Goal: Use online tool/utility: Utilize a website feature to perform a specific function

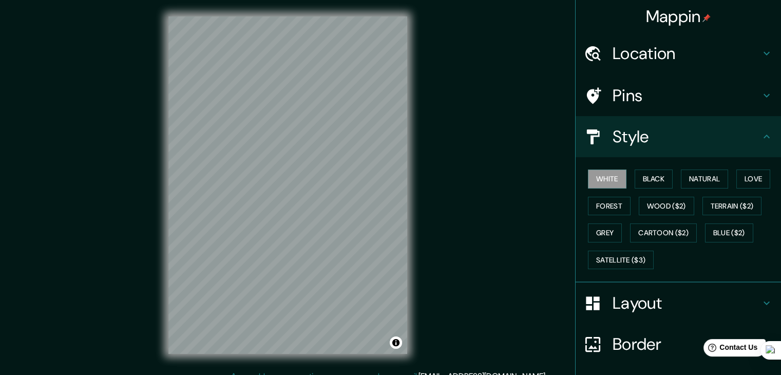
click at [643, 130] on h4 "Style" at bounding box center [687, 136] width 148 height 21
click at [677, 106] on div "Pins" at bounding box center [678, 95] width 205 height 41
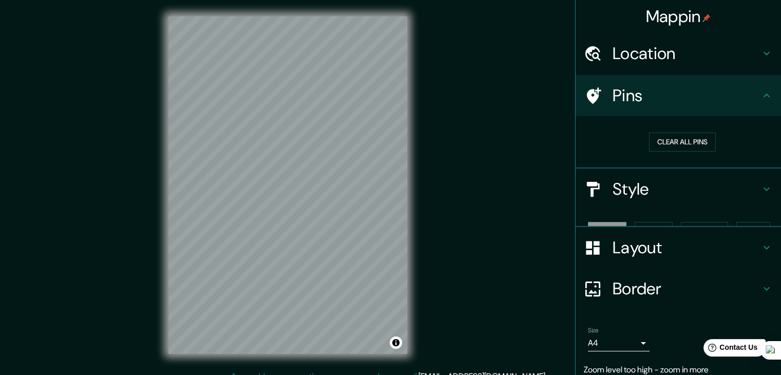
click at [687, 62] on h4 "Location" at bounding box center [687, 53] width 148 height 21
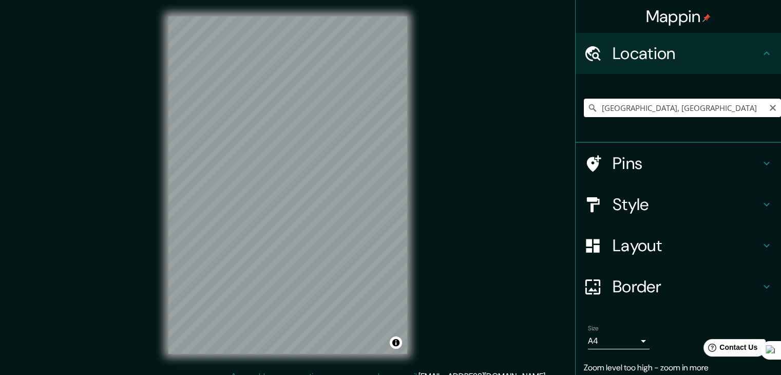
click at [668, 105] on input "[GEOGRAPHIC_DATA], [GEOGRAPHIC_DATA]" at bounding box center [682, 108] width 197 height 18
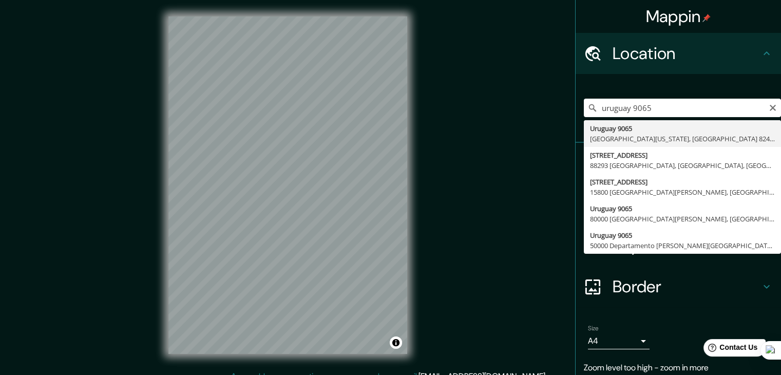
type input "[STREET_ADDRESS][US_STATE]"
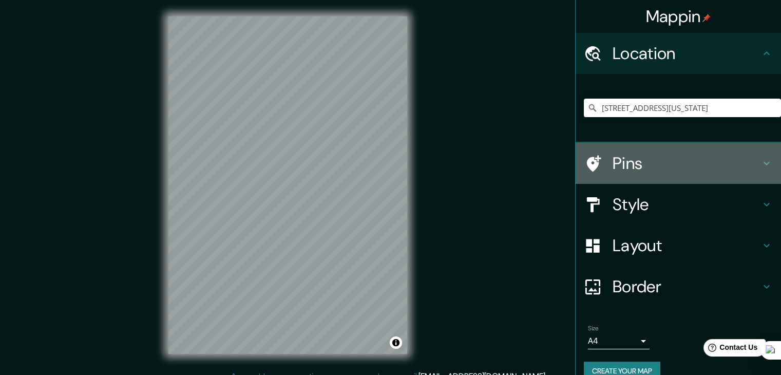
click at [658, 162] on h4 "Pins" at bounding box center [687, 163] width 148 height 21
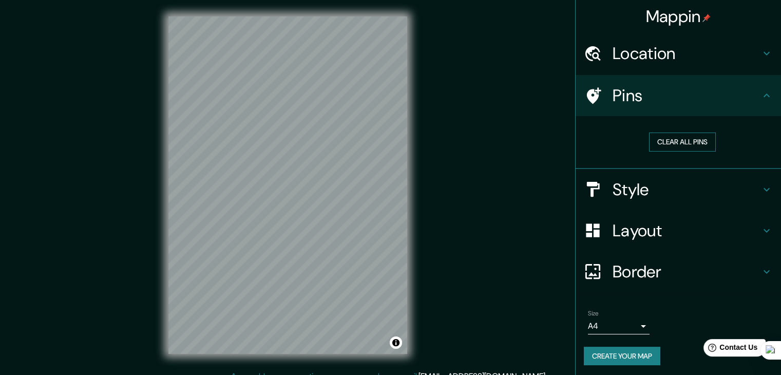
click at [668, 146] on button "Clear all pins" at bounding box center [682, 141] width 67 height 19
click at [677, 140] on button "Clear all pins" at bounding box center [682, 141] width 67 height 19
click at [694, 65] on div "Location" at bounding box center [678, 53] width 205 height 41
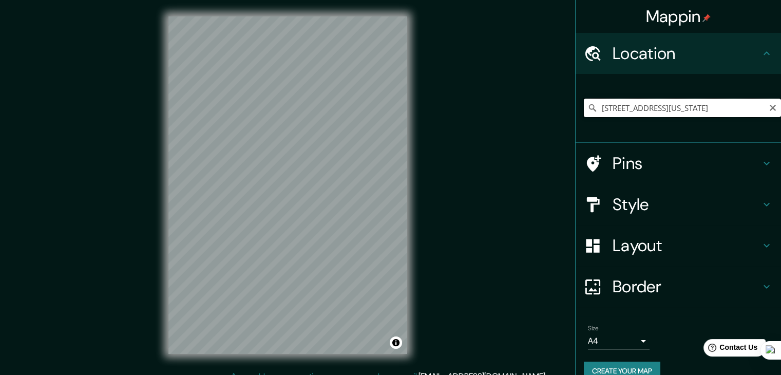
click at [740, 108] on input "[STREET_ADDRESS][US_STATE]" at bounding box center [682, 108] width 197 height 18
click at [769, 106] on icon "Clear" at bounding box center [773, 108] width 8 height 8
click at [746, 106] on input "Pick your city or area" at bounding box center [682, 108] width 197 height 18
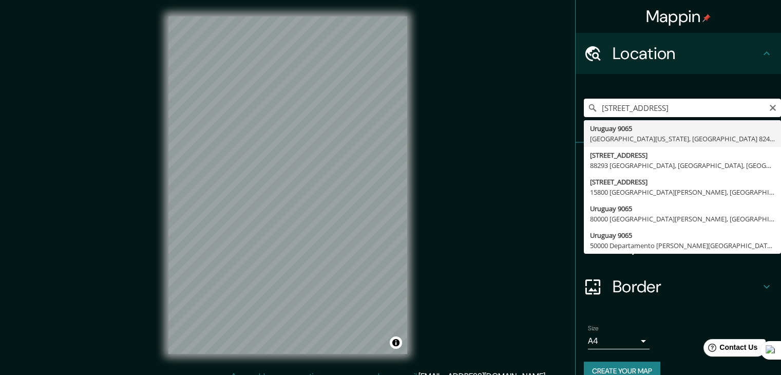
click at [668, 112] on input "[STREET_ADDRESS]" at bounding box center [682, 108] width 197 height 18
type input "[STREET_ADDRESS][US_STATE]"
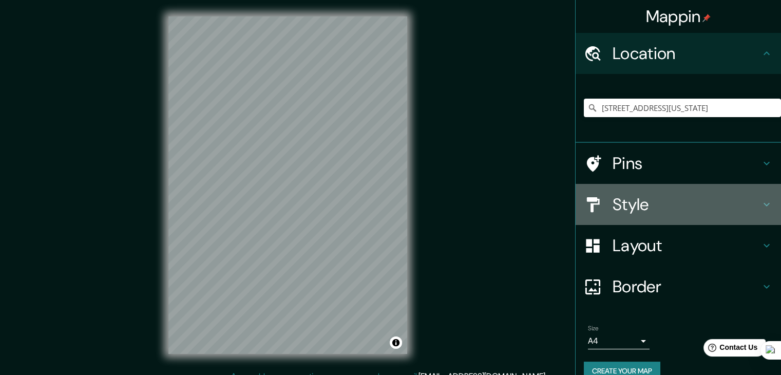
click at [641, 212] on h4 "Style" at bounding box center [687, 204] width 148 height 21
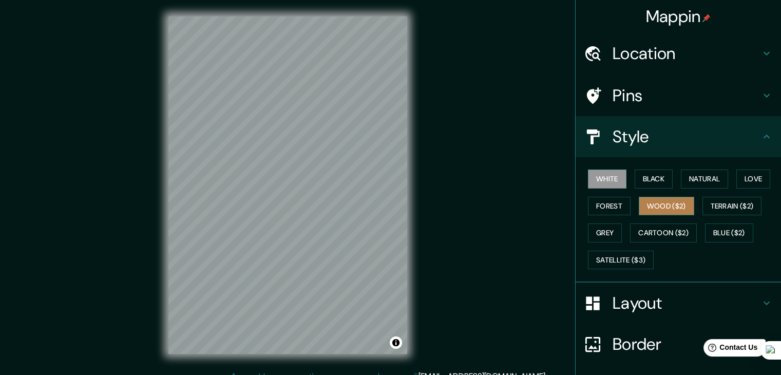
click at [649, 198] on button "Wood ($2)" at bounding box center [666, 206] width 55 height 19
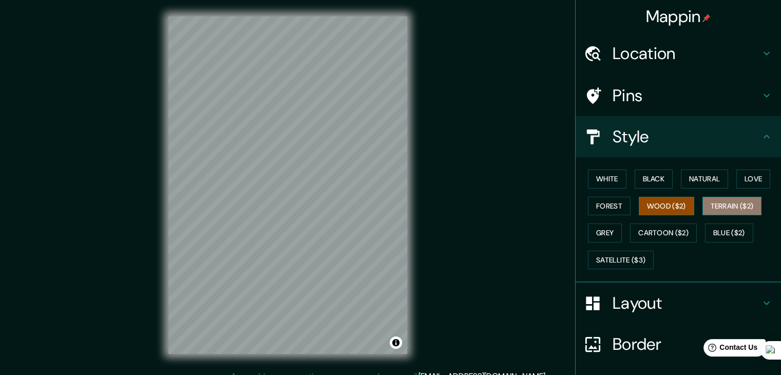
click at [718, 210] on button "Terrain ($2)" at bounding box center [732, 206] width 60 height 19
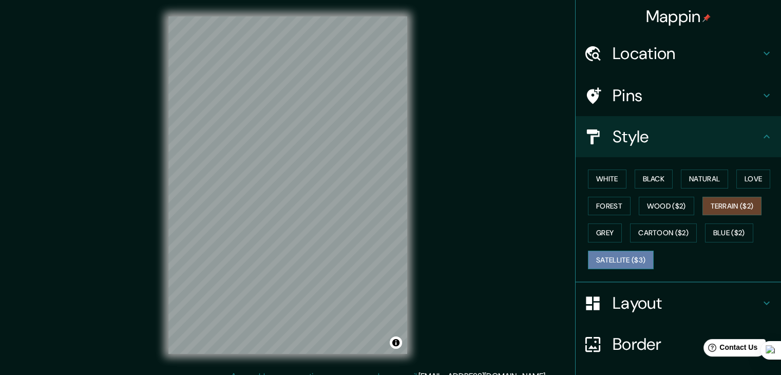
click at [629, 260] on button "Satellite ($3)" at bounding box center [621, 260] width 66 height 19
click at [341, 233] on div at bounding box center [341, 236] width 8 height 8
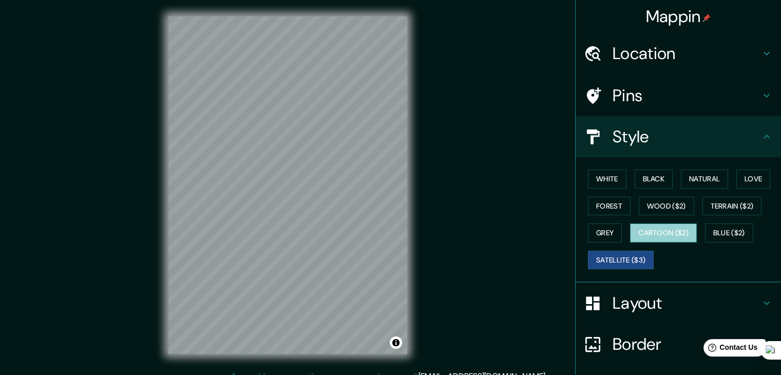
click at [648, 230] on button "Cartoon ($2)" at bounding box center [663, 232] width 67 height 19
click at [617, 263] on button "Satellite ($3)" at bounding box center [621, 260] width 66 height 19
click at [610, 179] on button "White" at bounding box center [607, 178] width 39 height 19
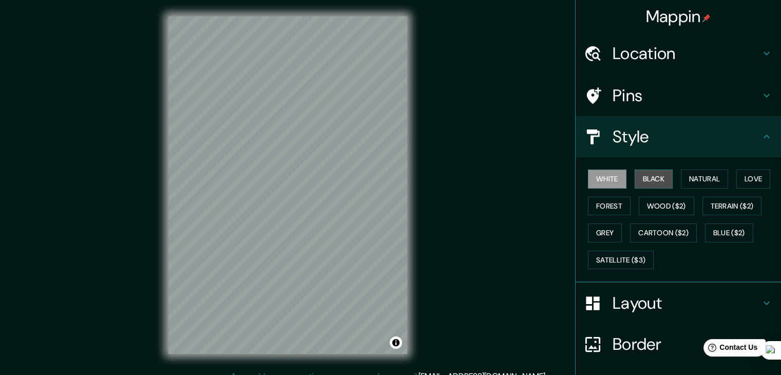
click at [646, 180] on button "Black" at bounding box center [654, 178] width 39 height 19
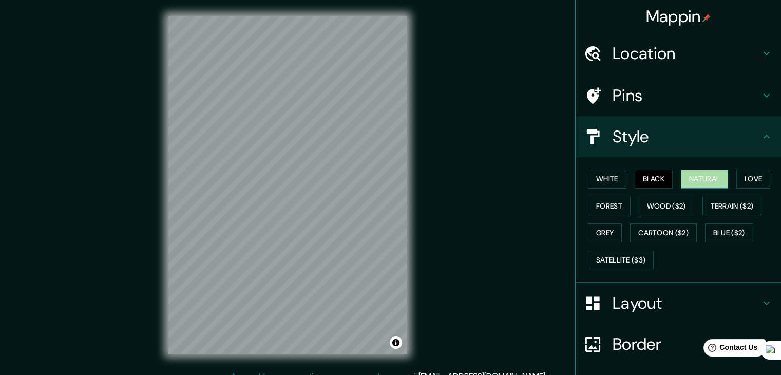
click at [708, 176] on button "Natural" at bounding box center [704, 178] width 47 height 19
click at [609, 171] on button "White" at bounding box center [607, 178] width 39 height 19
click at [649, 177] on button "Black" at bounding box center [654, 178] width 39 height 19
click at [737, 178] on button "Love" at bounding box center [753, 178] width 34 height 19
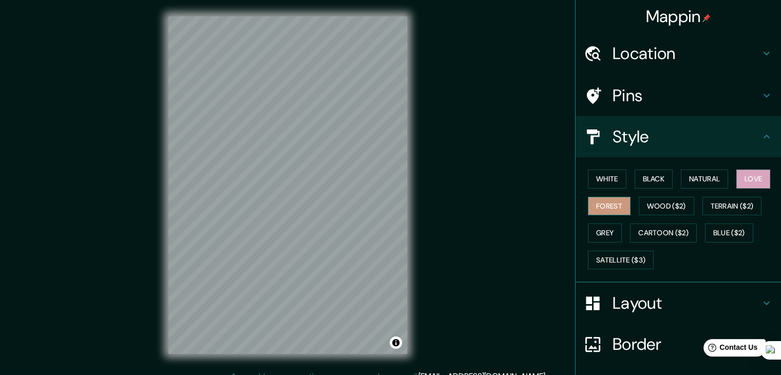
click at [606, 200] on button "Forest" at bounding box center [609, 206] width 43 height 19
click at [641, 211] on button "Wood ($2)" at bounding box center [666, 206] width 55 height 19
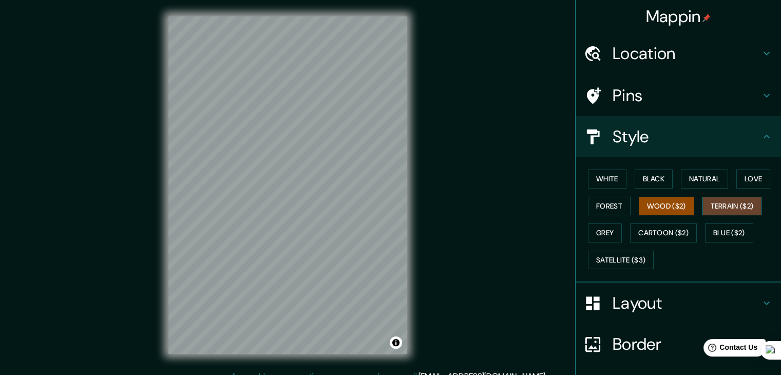
click at [716, 198] on button "Terrain ($2)" at bounding box center [732, 206] width 60 height 19
click at [601, 231] on button "Grey" at bounding box center [605, 232] width 34 height 19
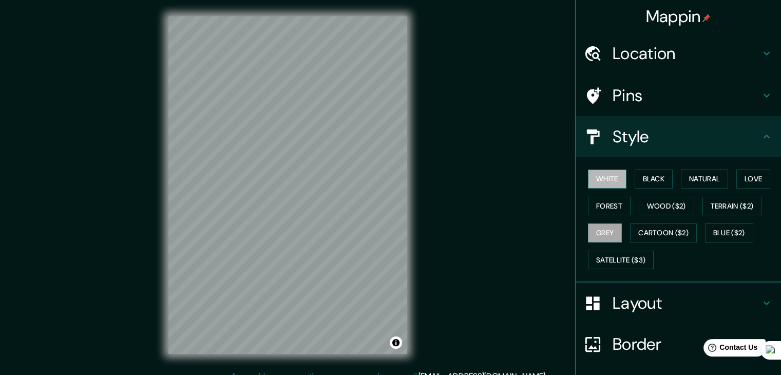
click at [604, 179] on button "White" at bounding box center [607, 178] width 39 height 19
